Goal: Task Accomplishment & Management: Manage account settings

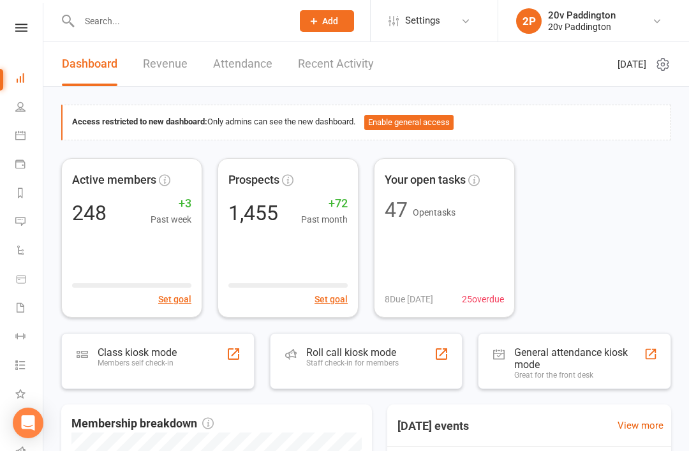
click at [20, 222] on icon at bounding box center [20, 221] width 10 height 10
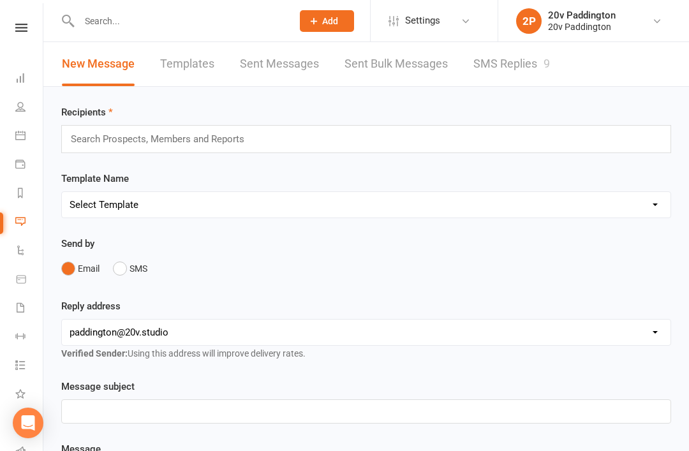
click at [520, 70] on link "SMS Replies 9" at bounding box center [512, 64] width 77 height 44
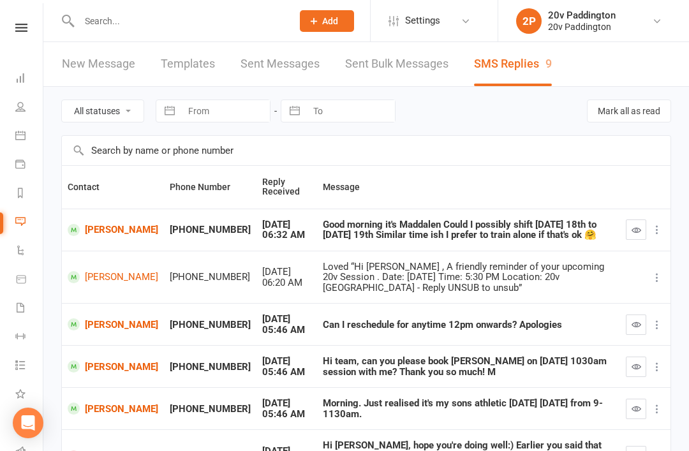
click at [99, 236] on link "Maddalena Panuccio" at bounding box center [113, 230] width 91 height 12
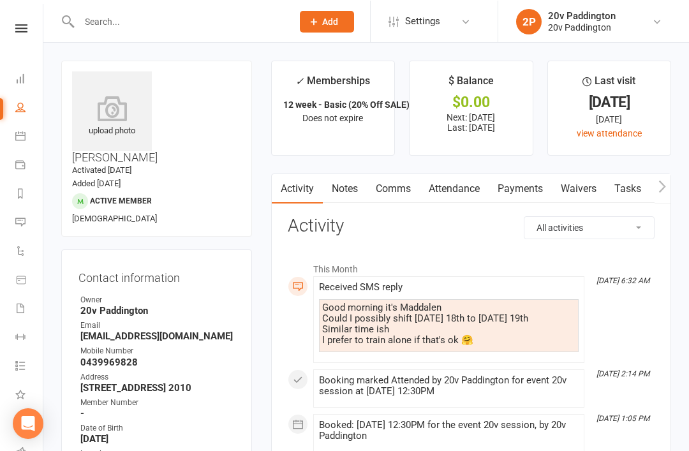
click at [31, 141] on link "Calendar" at bounding box center [29, 137] width 29 height 29
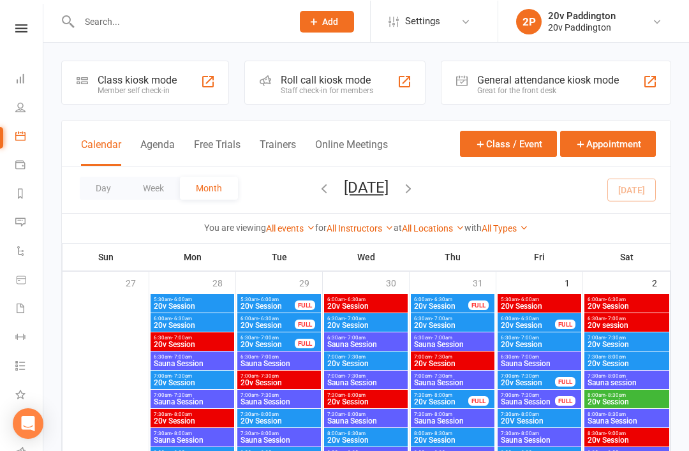
click at [164, 160] on button "Agenda" at bounding box center [157, 151] width 34 height 27
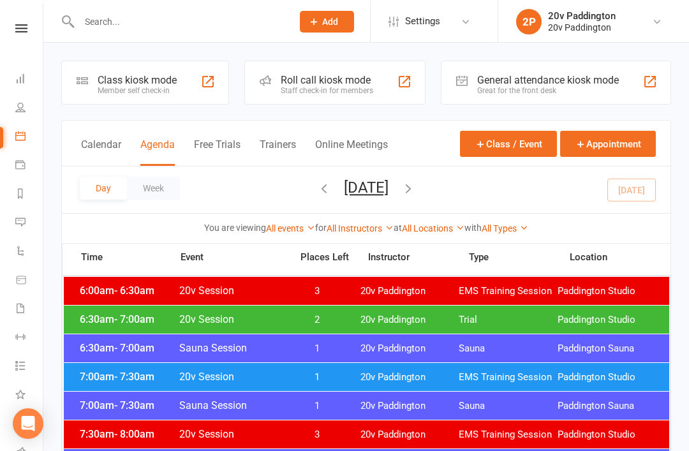
click at [387, 187] on button "Wednesday, Aug 13, 2025" at bounding box center [366, 187] width 45 height 18
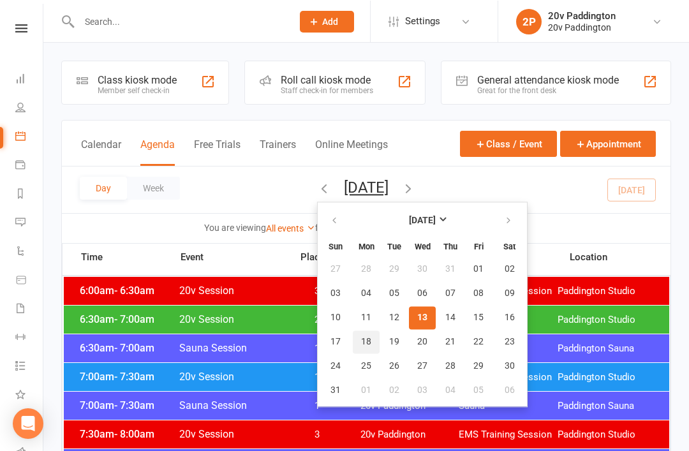
click at [353, 348] on button "18" at bounding box center [366, 341] width 27 height 23
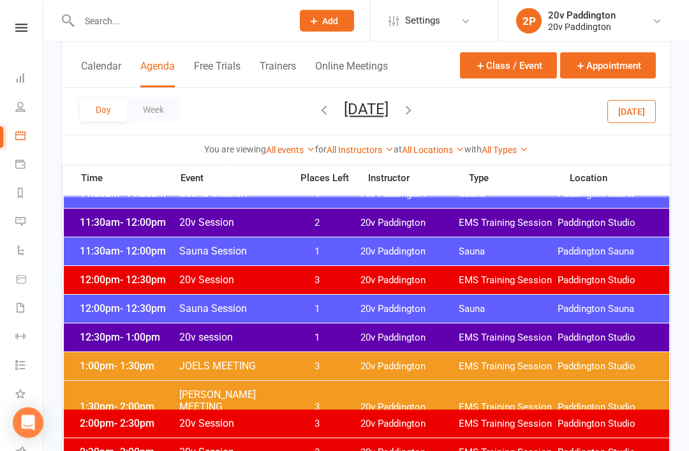
click at [424, 334] on span "20v Paddington" at bounding box center [410, 339] width 99 height 12
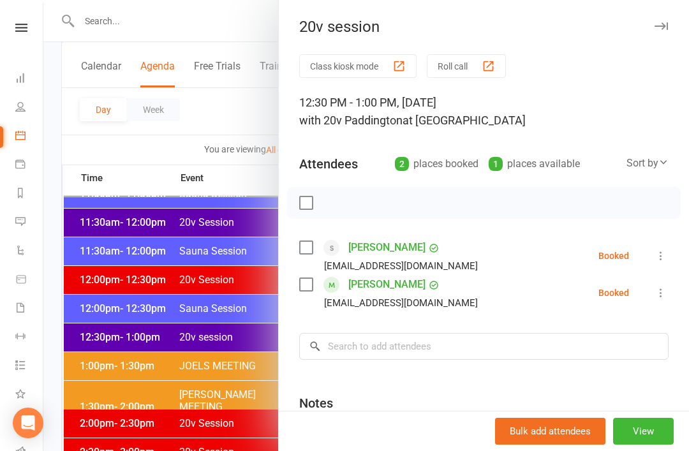
click at [667, 296] on icon at bounding box center [661, 293] width 13 height 13
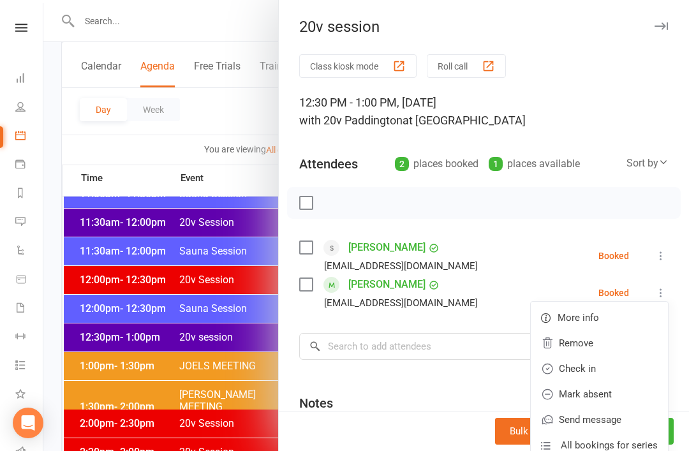
click at [612, 346] on link "Remove" at bounding box center [599, 344] width 137 height 26
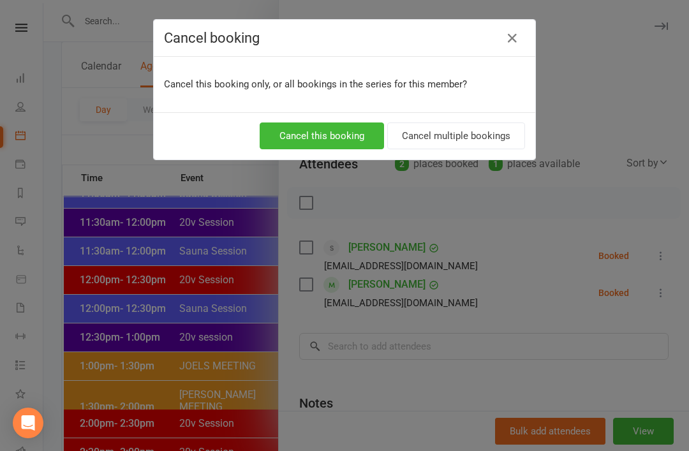
click at [346, 142] on button "Cancel this booking" at bounding box center [322, 136] width 124 height 27
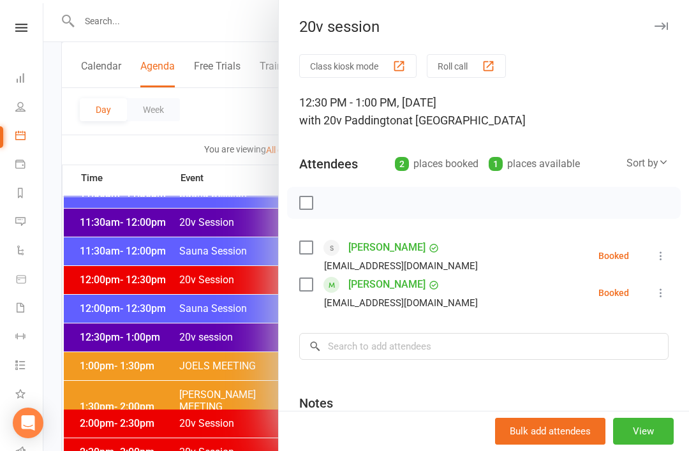
click at [650, 445] on button "View" at bounding box center [643, 431] width 61 height 27
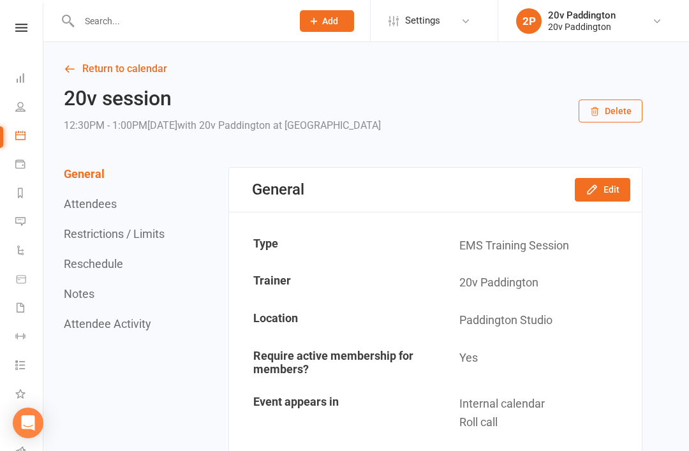
click at [601, 196] on button "Edit" at bounding box center [603, 189] width 56 height 23
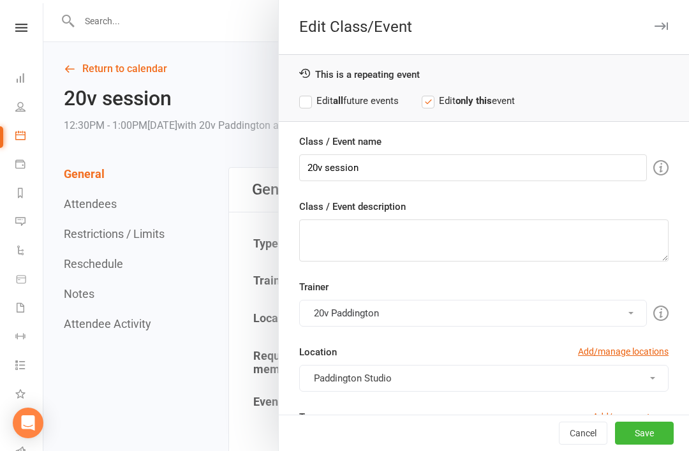
click at [608, 190] on div "Class / Event name 20v session Class / Event description Trainer 20v Paddington…" at bounding box center [484, 393] width 410 height 518
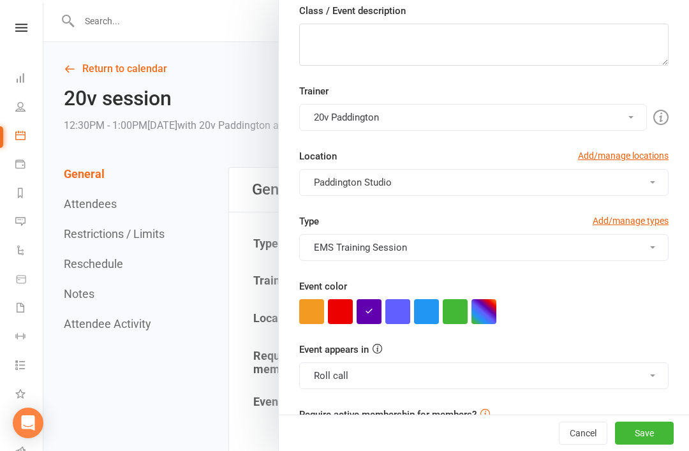
click at [422, 313] on button "button" at bounding box center [426, 311] width 25 height 25
click at [446, 389] on button "Roll call" at bounding box center [484, 376] width 370 height 27
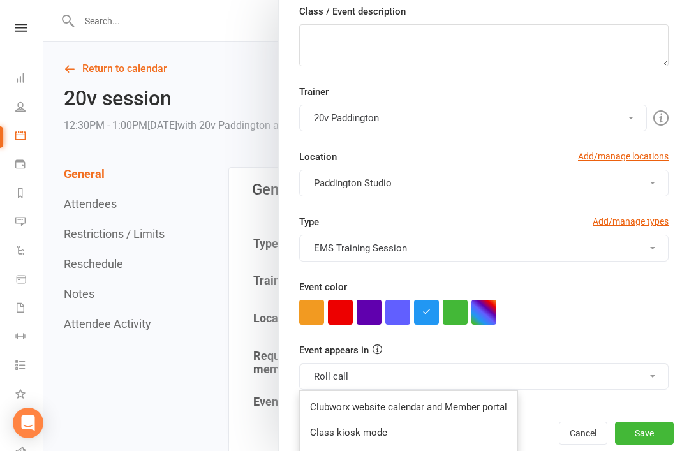
click at [466, 410] on link "Clubworx website calendar and Member portal" at bounding box center [409, 407] width 218 height 26
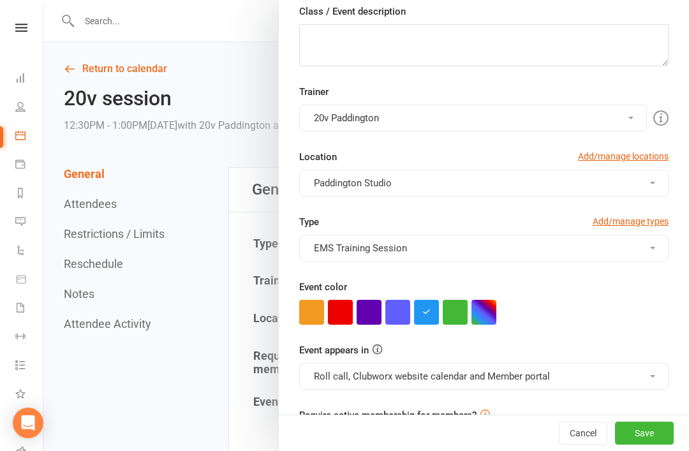
click at [647, 445] on button "Save" at bounding box center [644, 433] width 59 height 23
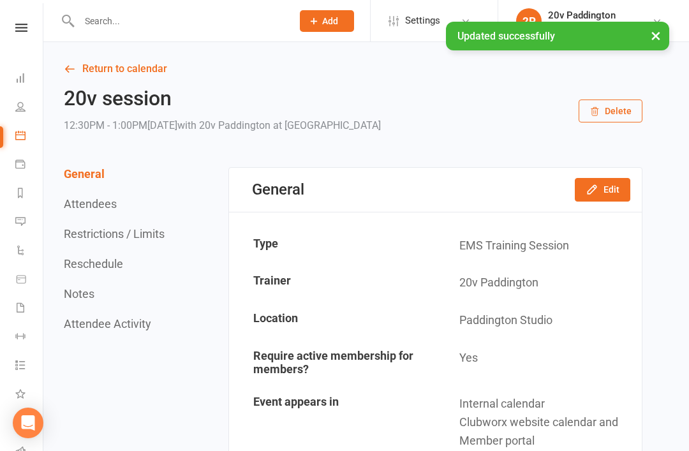
click at [90, 77] on link "Return to calendar" at bounding box center [353, 69] width 579 height 18
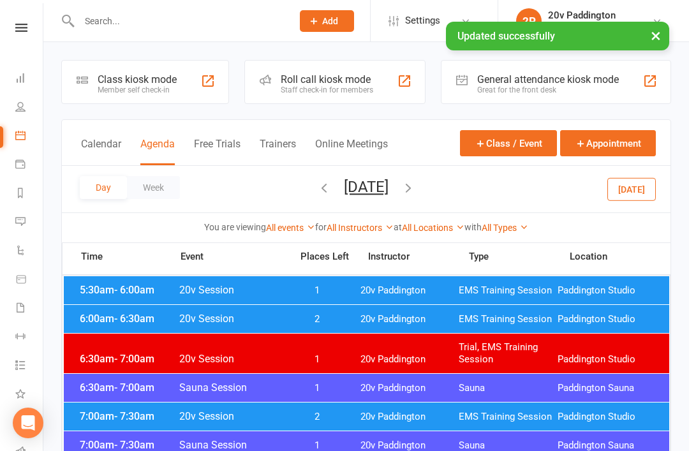
click at [416, 187] on icon "button" at bounding box center [409, 188] width 14 height 14
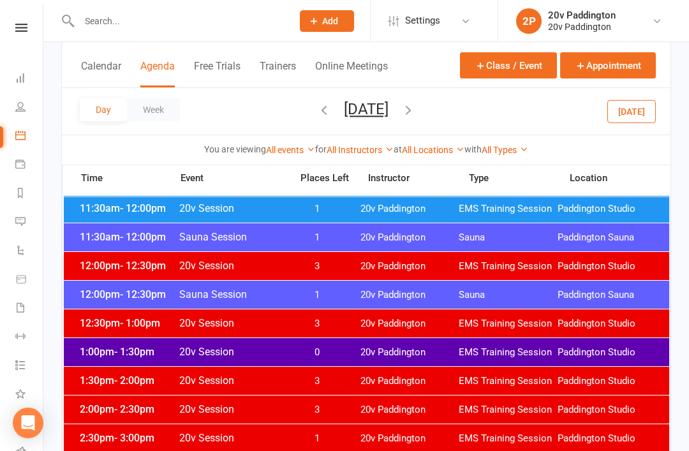
scroll to position [717, 0]
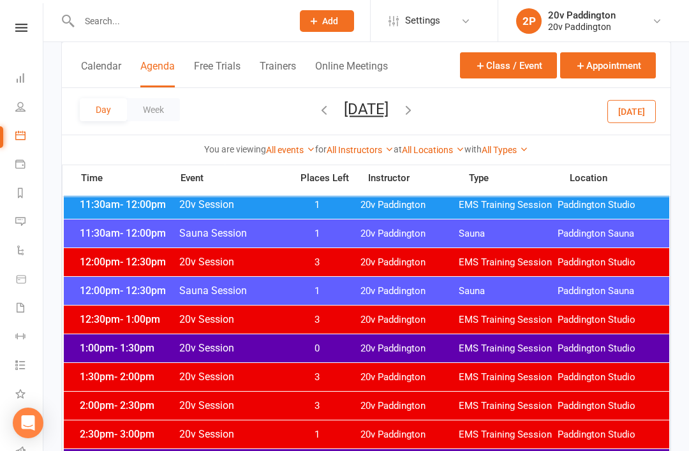
click at [398, 349] on span "20v Paddington" at bounding box center [410, 349] width 99 height 12
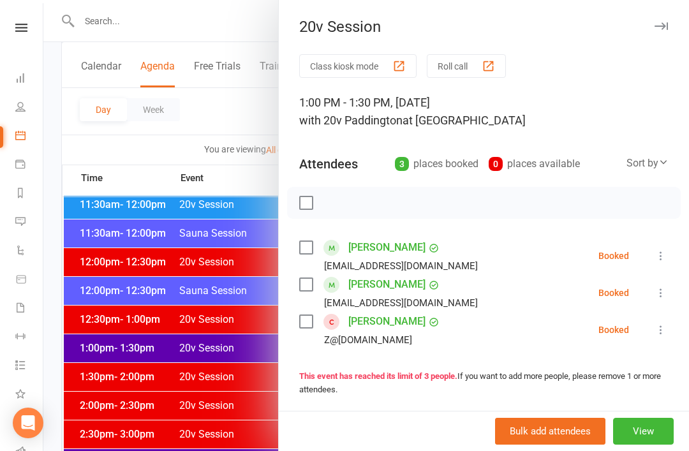
click at [127, 340] on div at bounding box center [366, 225] width 646 height 451
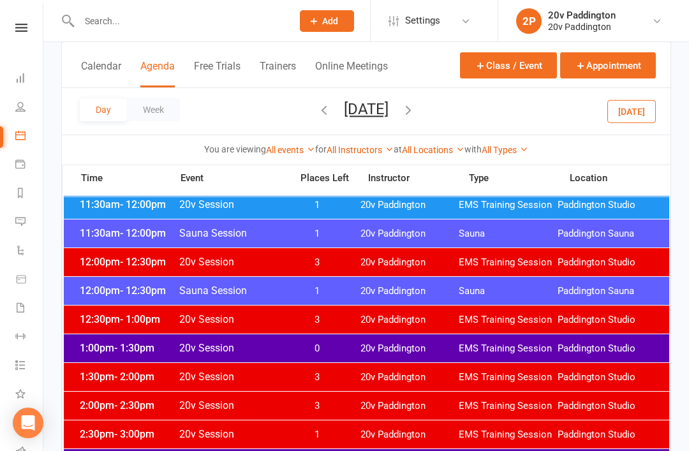
click at [644, 123] on button "Today" at bounding box center [632, 111] width 49 height 23
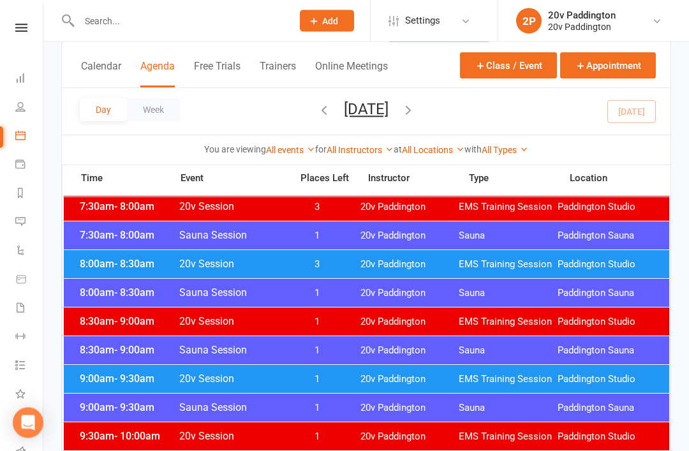
click at [523, 318] on span "EMS Training Session" at bounding box center [508, 323] width 99 height 12
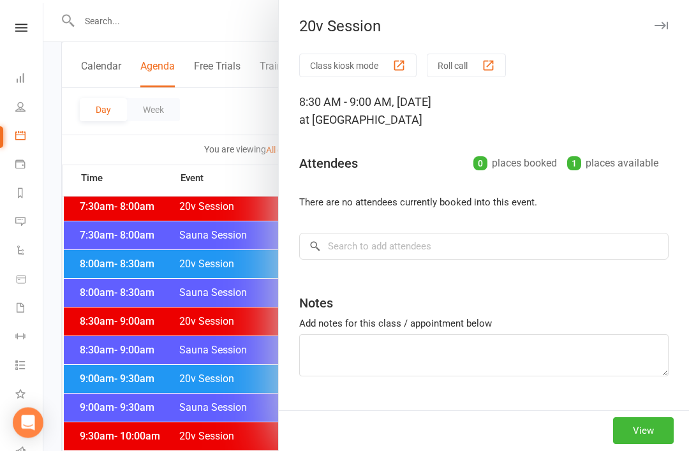
scroll to position [227, 0]
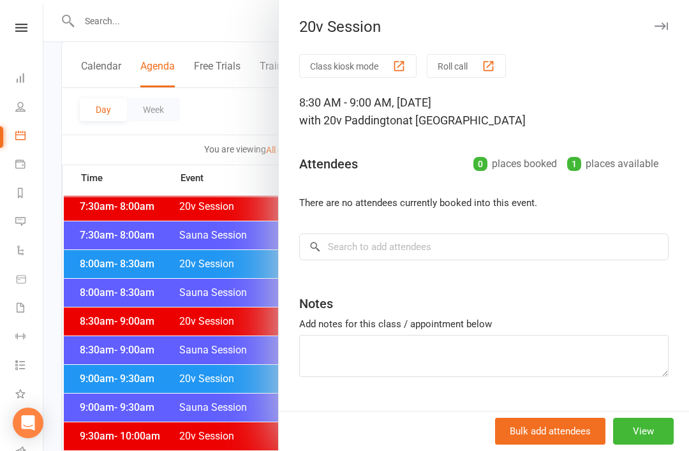
click at [123, 319] on div at bounding box center [366, 225] width 646 height 451
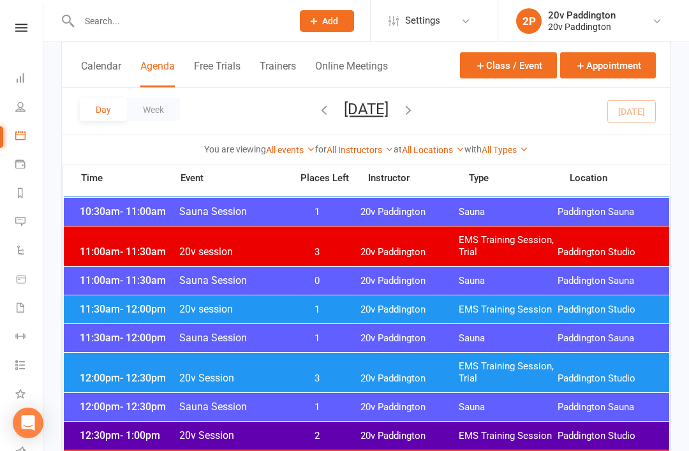
scroll to position [597, 0]
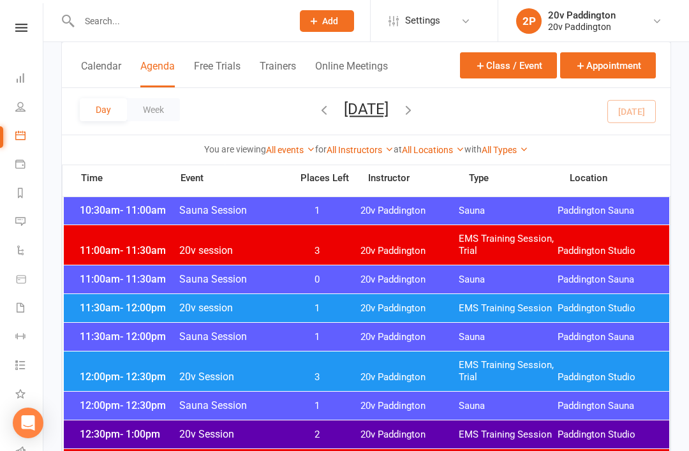
click at [99, 310] on span "11:30am - 12:00pm" at bounding box center [128, 308] width 102 height 12
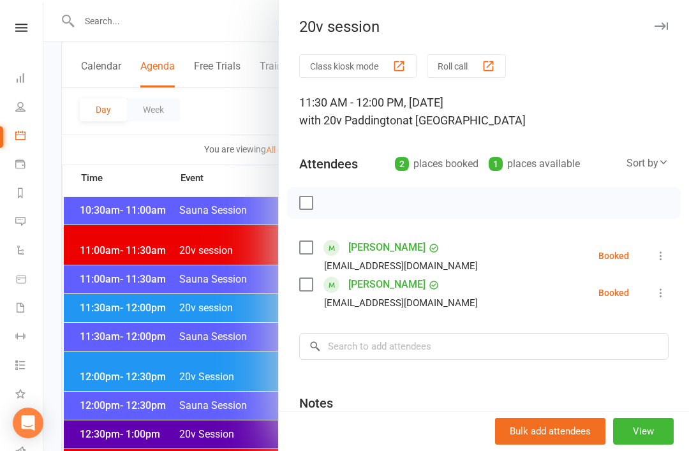
click at [96, 301] on div at bounding box center [366, 225] width 646 height 451
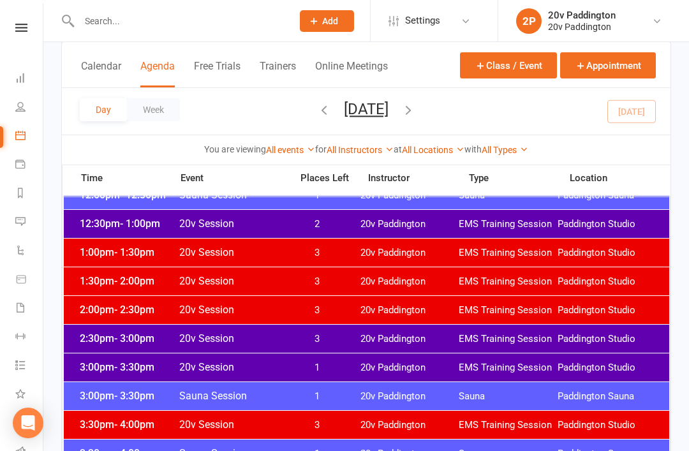
scroll to position [807, 0]
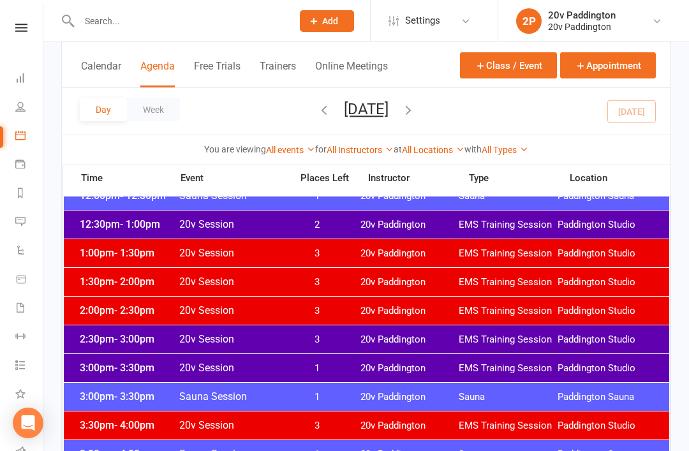
click at [20, 228] on link "Messages 9" at bounding box center [29, 223] width 29 height 29
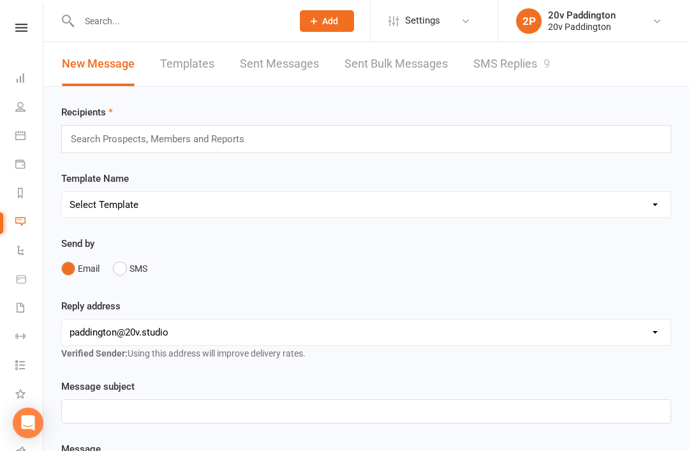
click at [112, 18] on input "text" at bounding box center [179, 21] width 208 height 18
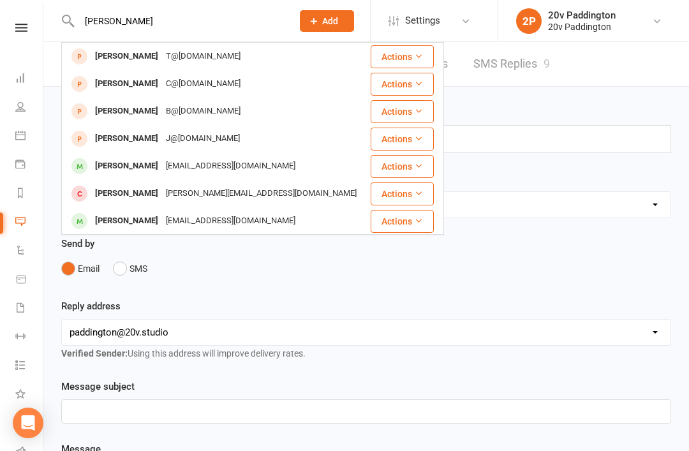
type input "Cor janson"
click at [108, 216] on div "Cor Jansen van Rensburg" at bounding box center [126, 221] width 71 height 19
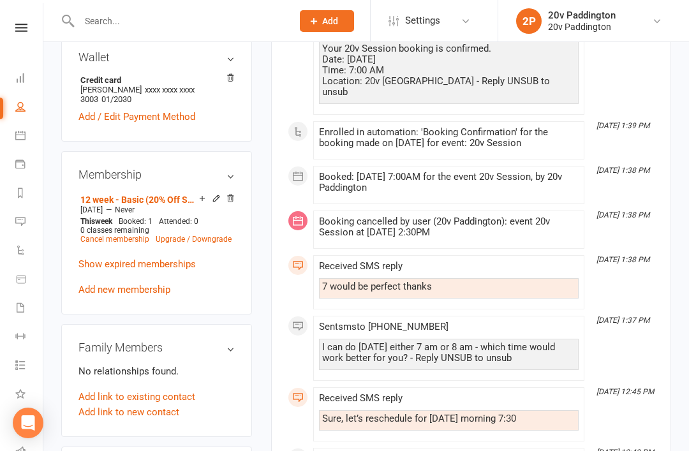
scroll to position [666, 0]
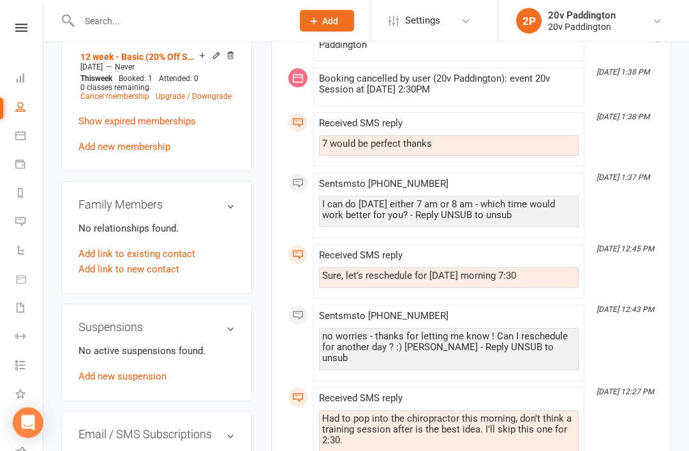
click at [91, 372] on link "Add new suspension" at bounding box center [123, 377] width 88 height 11
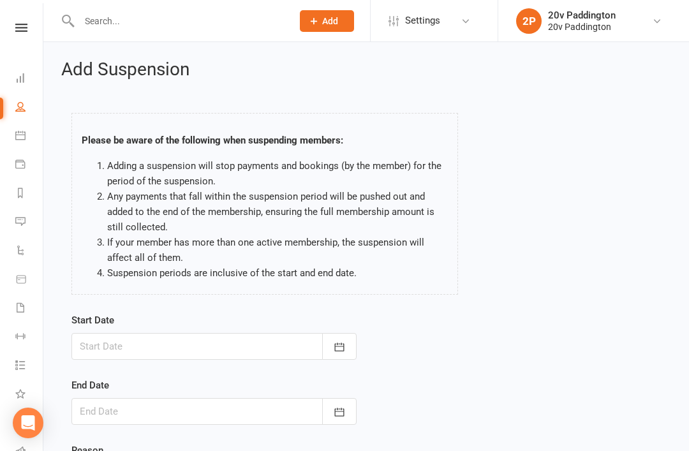
click at [101, 347] on div at bounding box center [213, 346] width 285 height 27
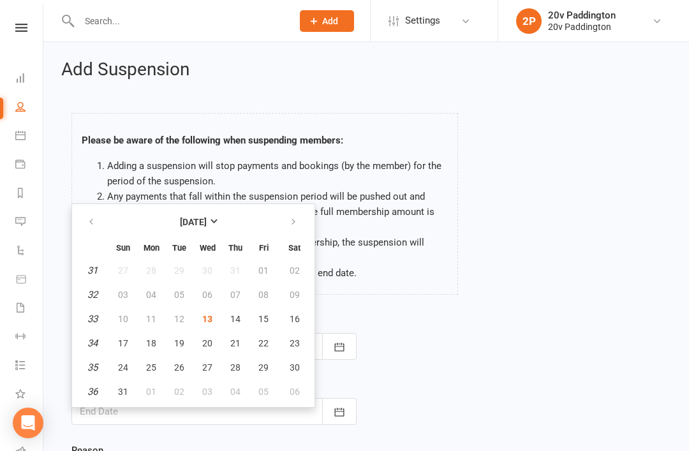
click at [42, 269] on link "Product Sales" at bounding box center [29, 280] width 29 height 29
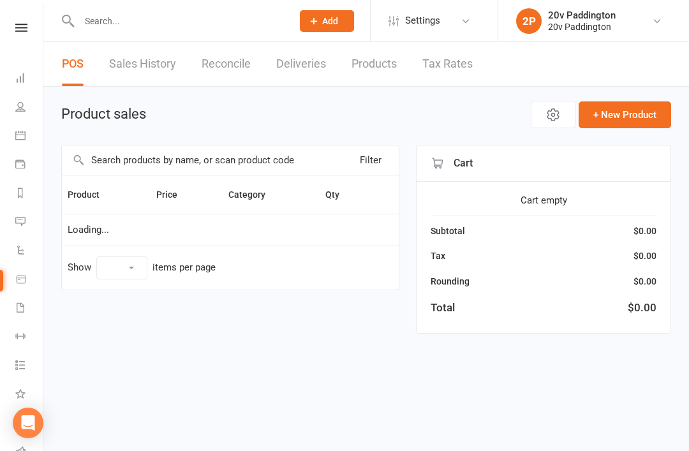
select select "100"
click at [21, 224] on icon at bounding box center [20, 221] width 10 height 10
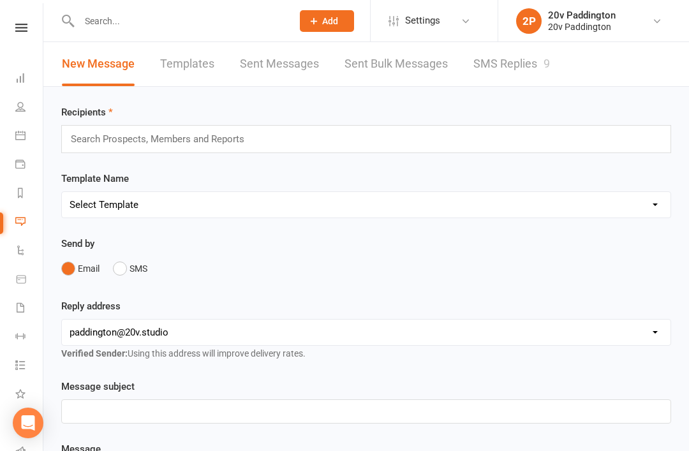
click at [534, 68] on link "SMS Replies 9" at bounding box center [512, 64] width 77 height 44
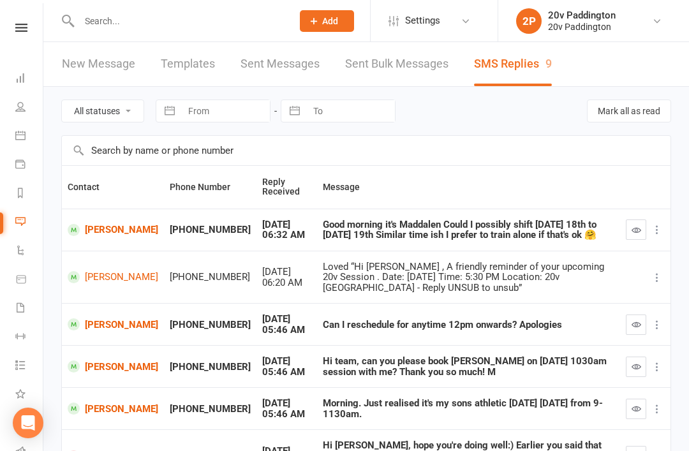
click at [23, 137] on icon at bounding box center [20, 135] width 10 height 10
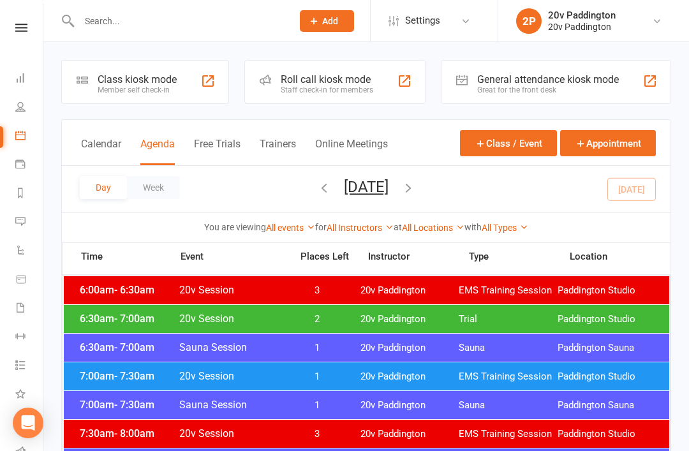
click at [389, 186] on button "Wednesday, Aug 13, 2025" at bounding box center [366, 187] width 45 height 18
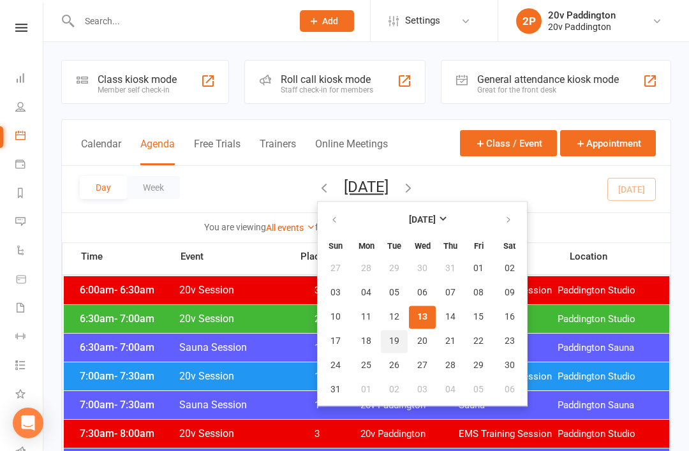
click at [389, 343] on span "19" at bounding box center [394, 341] width 10 height 10
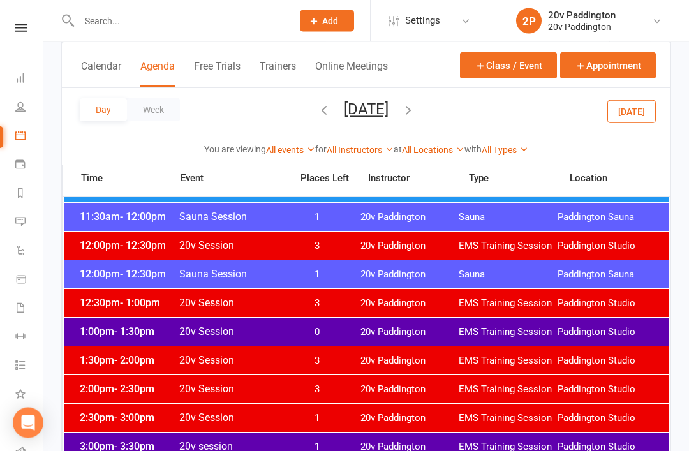
click at [385, 299] on span "20v Paddington" at bounding box center [410, 304] width 99 height 12
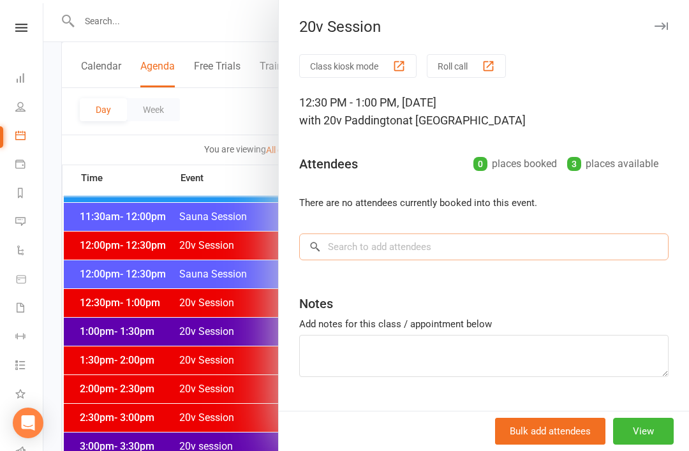
click at [417, 259] on input "search" at bounding box center [484, 247] width 370 height 27
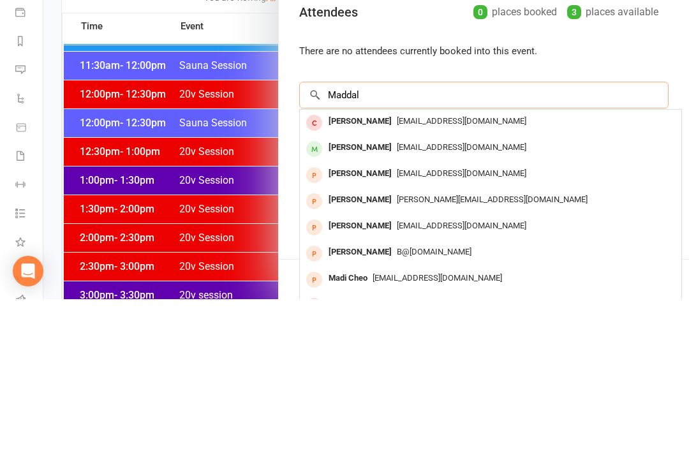
type input "Maddal"
click at [441, 290] on div "maddmiracles@yahoo.com.au" at bounding box center [491, 299] width 372 height 19
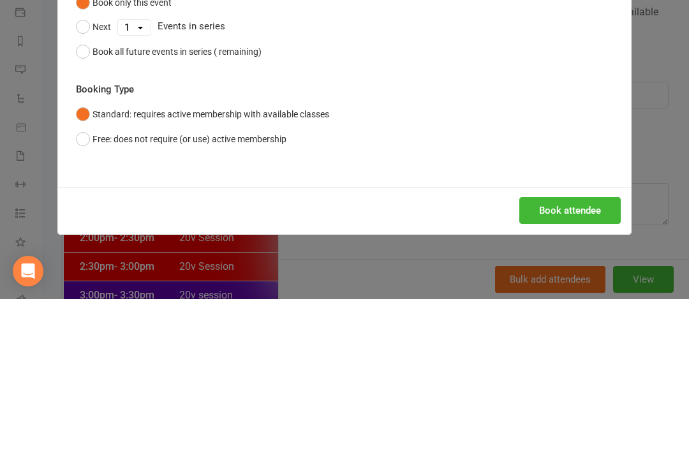
scroll to position [886, 0]
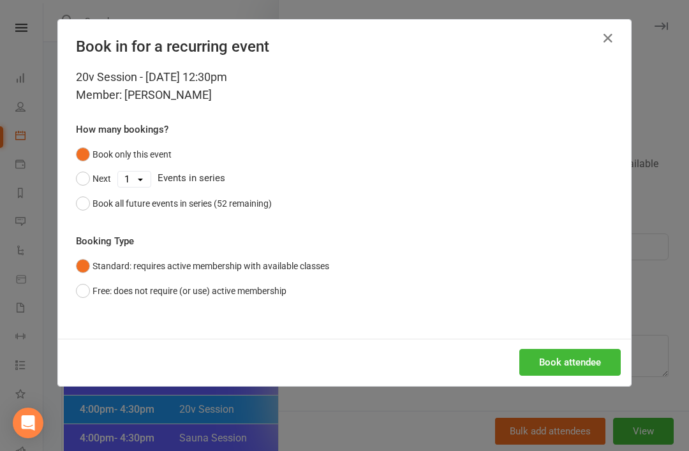
click at [564, 356] on button "Book attendee" at bounding box center [570, 362] width 101 height 27
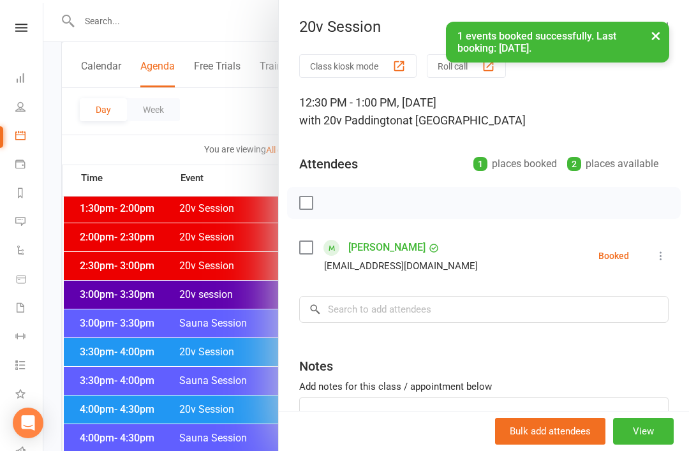
click at [650, 424] on button "View" at bounding box center [643, 431] width 61 height 27
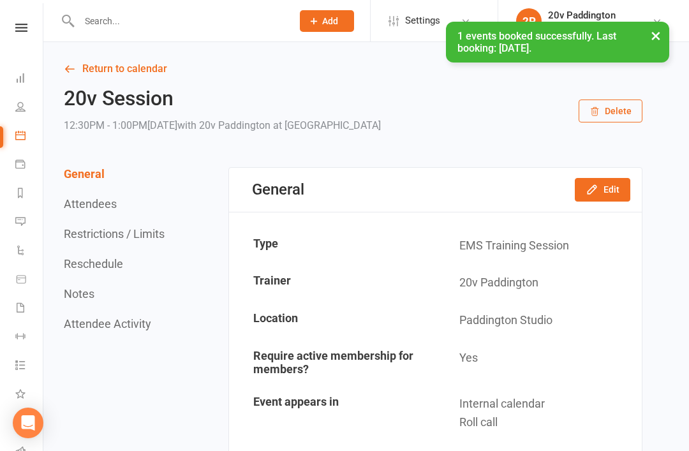
click at [615, 193] on button "Edit" at bounding box center [603, 189] width 56 height 23
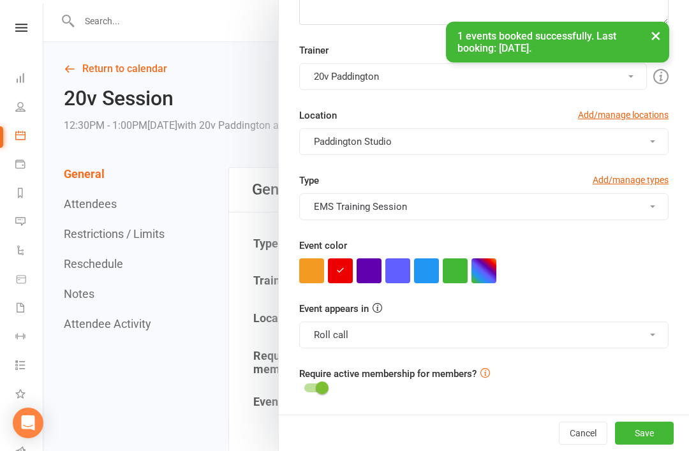
scroll to position [236, 0]
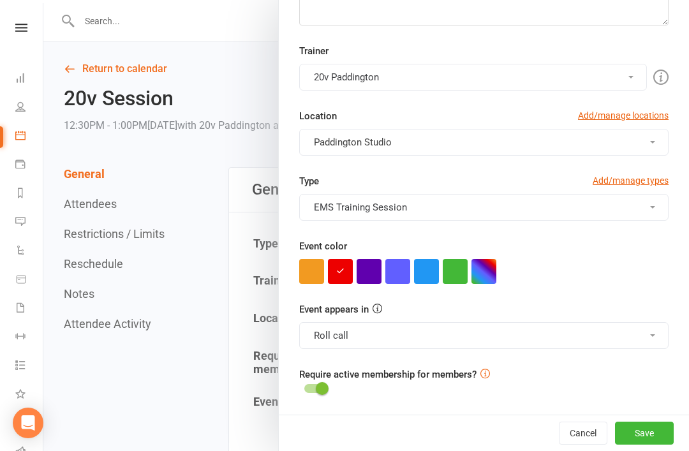
click at [189, 357] on div at bounding box center [366, 225] width 646 height 451
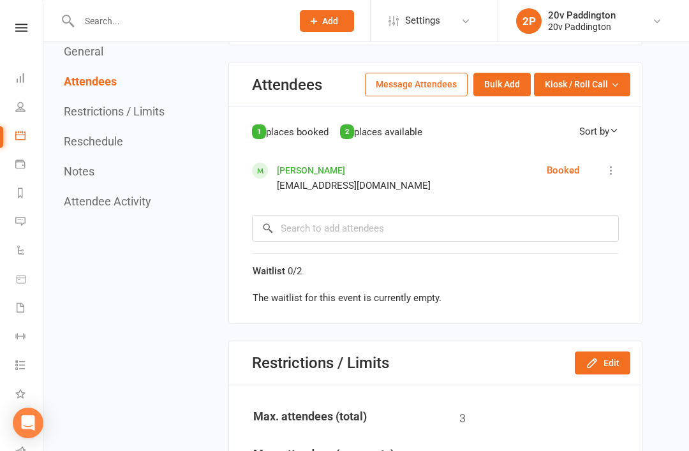
scroll to position [446, 0]
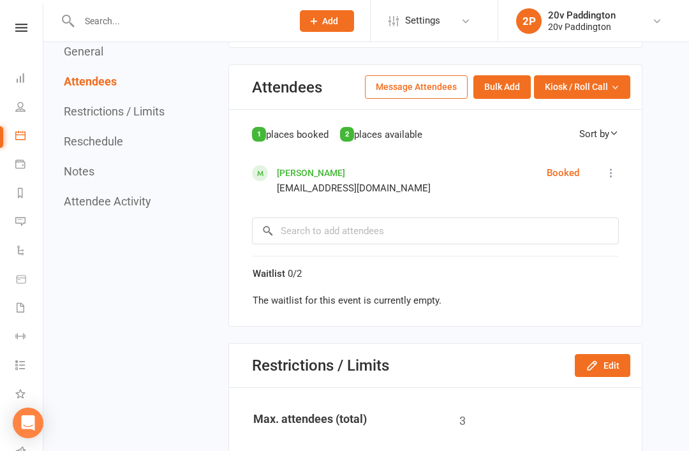
click at [604, 178] on button at bounding box center [611, 172] width 15 height 15
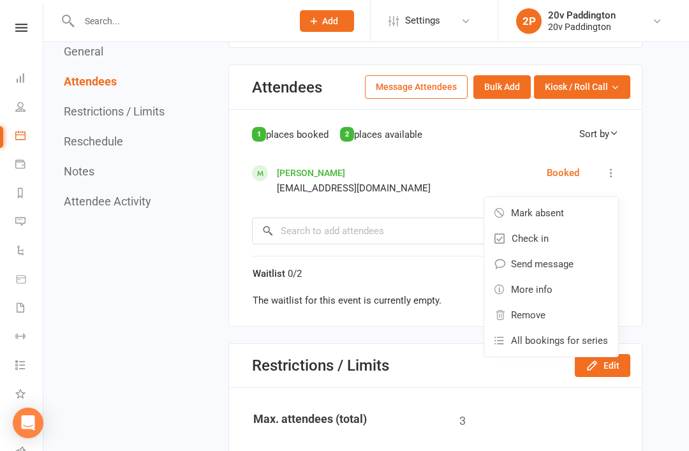
click at [555, 315] on link "Remove" at bounding box center [552, 316] width 134 height 26
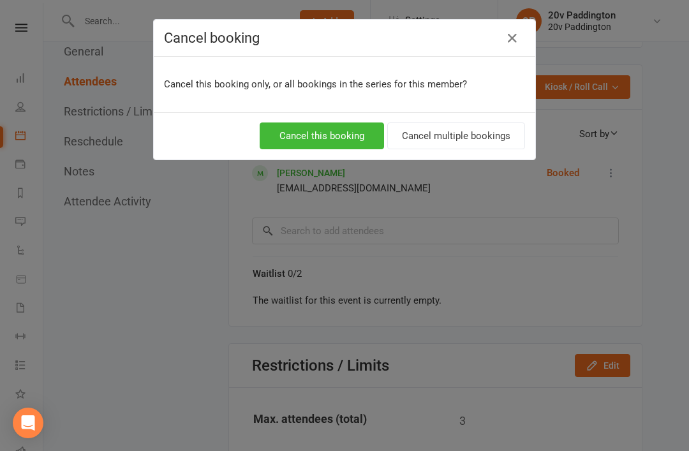
click at [352, 129] on button "Cancel this booking" at bounding box center [322, 136] width 124 height 27
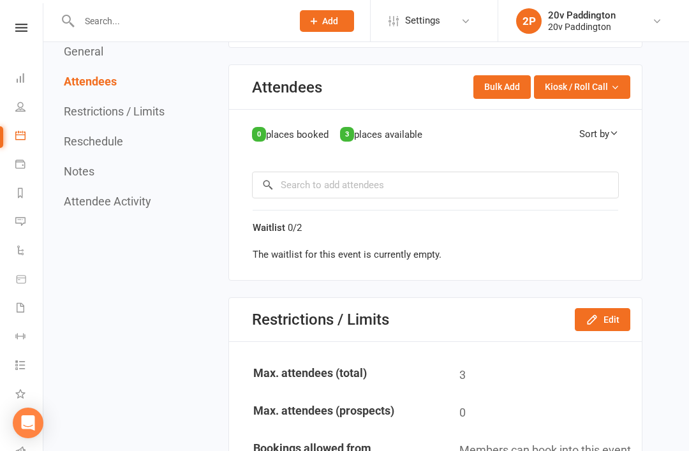
click at [22, 139] on icon at bounding box center [20, 135] width 10 height 10
